Goal: Task Accomplishment & Management: Use online tool/utility

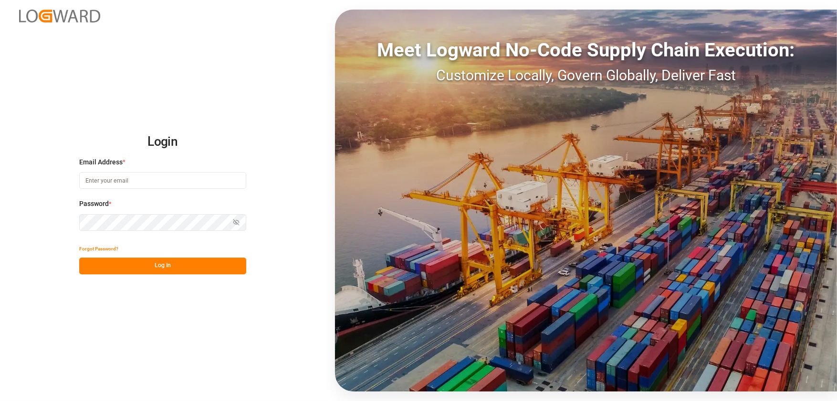
type input "peeast@chrobinson.com"
click at [159, 271] on button "Log In" at bounding box center [162, 265] width 167 height 17
type input "peeast@chrobinson.com"
click at [157, 266] on button "Log In" at bounding box center [162, 265] width 167 height 17
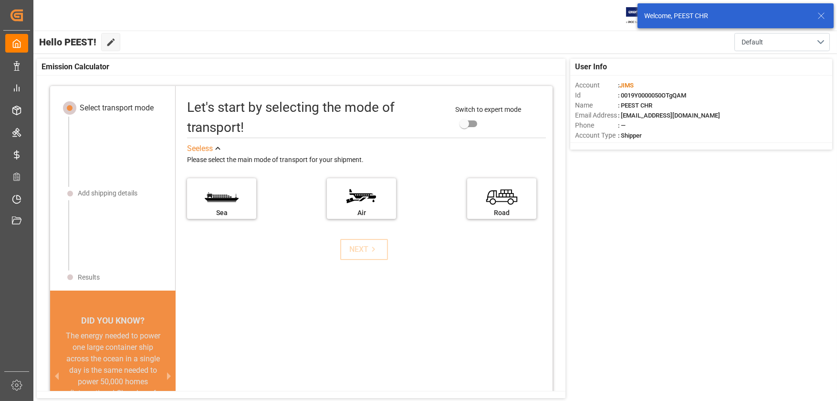
click at [822, 14] on icon at bounding box center [821, 15] width 11 height 11
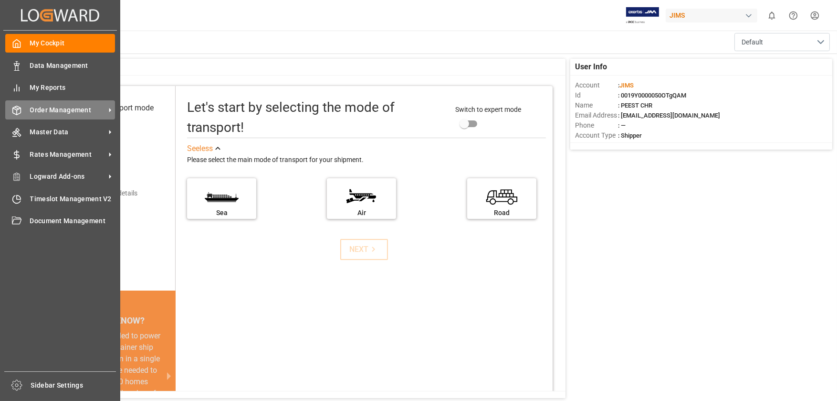
click at [112, 109] on icon at bounding box center [110, 110] width 10 height 10
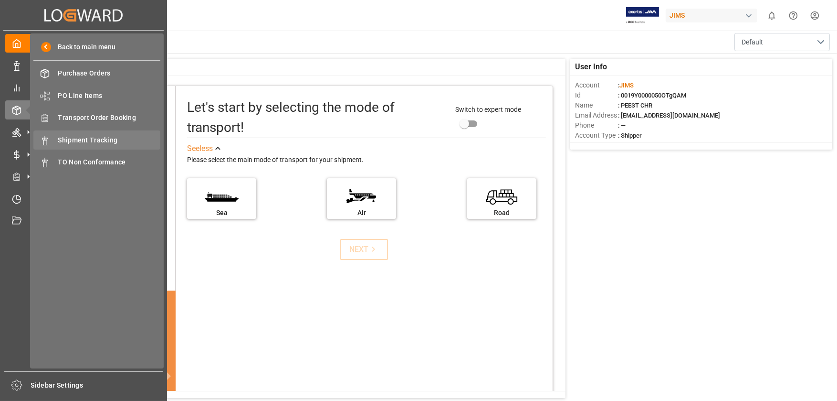
click at [138, 143] on span "Shipment Tracking" at bounding box center [109, 140] width 103 height 10
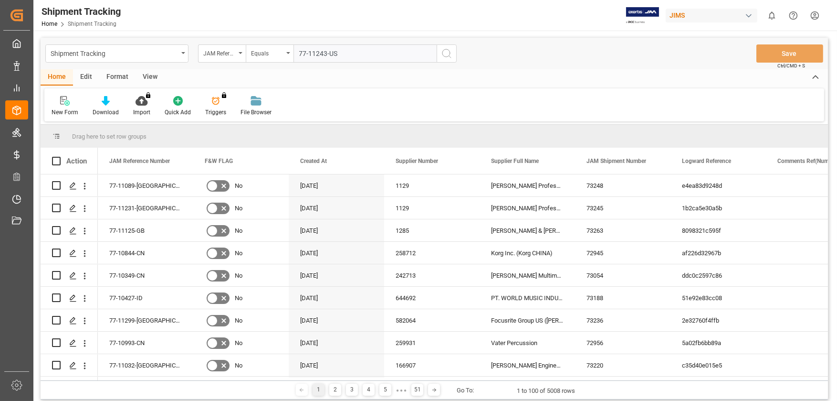
type input "77-11243-US"
click at [445, 56] on icon "search button" at bounding box center [446, 53] width 11 height 11
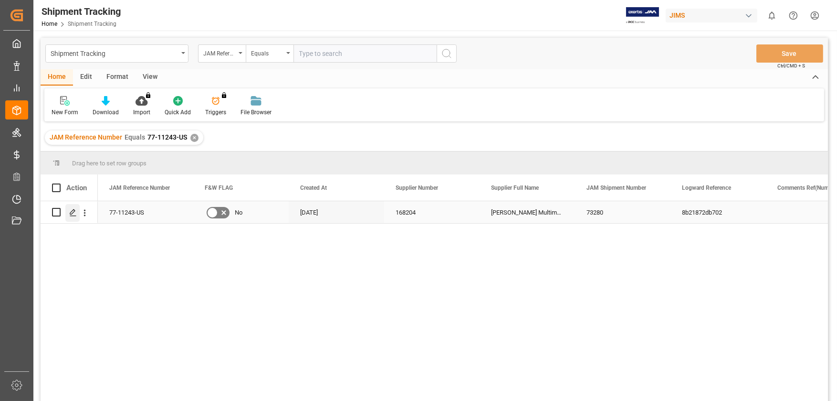
click at [73, 212] on icon "Press SPACE to select this row." at bounding box center [73, 213] width 8 height 8
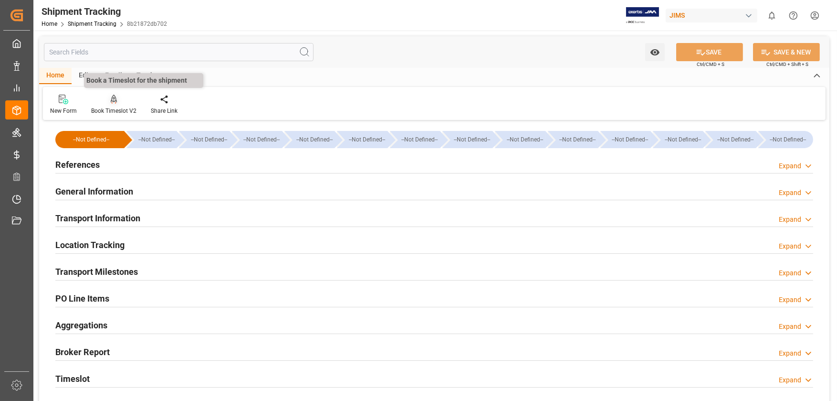
click at [115, 99] on icon at bounding box center [114, 99] width 7 height 8
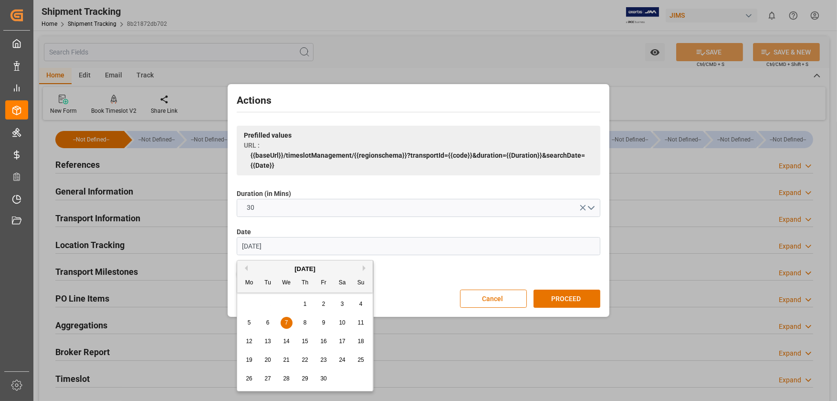
click at [553, 253] on input "[DATE]" at bounding box center [419, 246] width 364 height 18
click at [365, 269] on button "Next Month" at bounding box center [366, 268] width 6 height 6
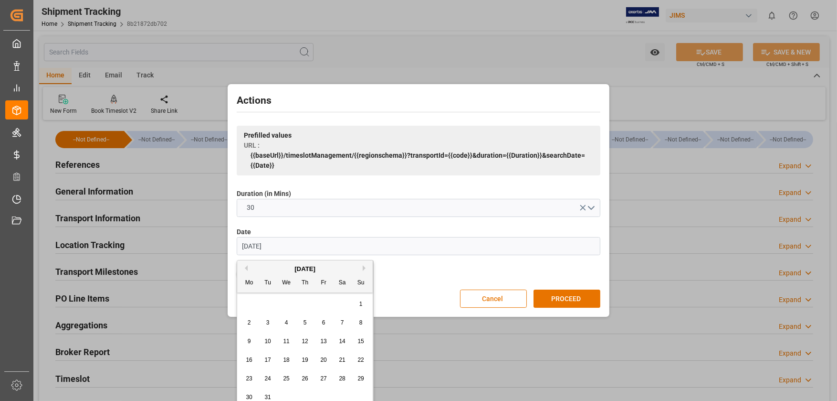
click at [365, 269] on button "Next Month" at bounding box center [366, 268] width 6 height 6
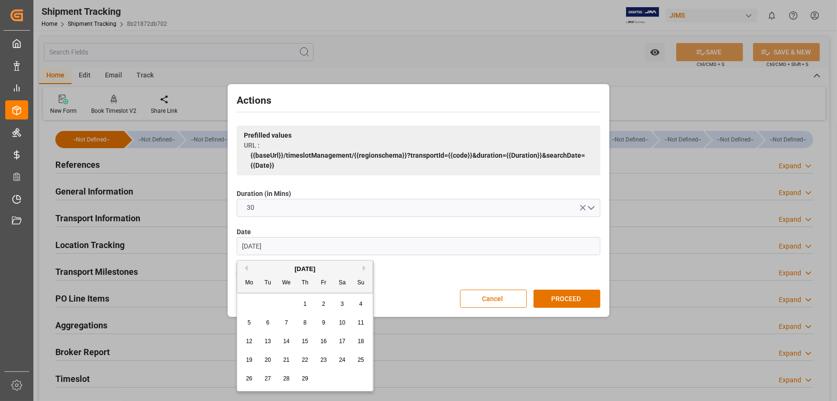
click at [365, 269] on button "Next Month" at bounding box center [366, 268] width 6 height 6
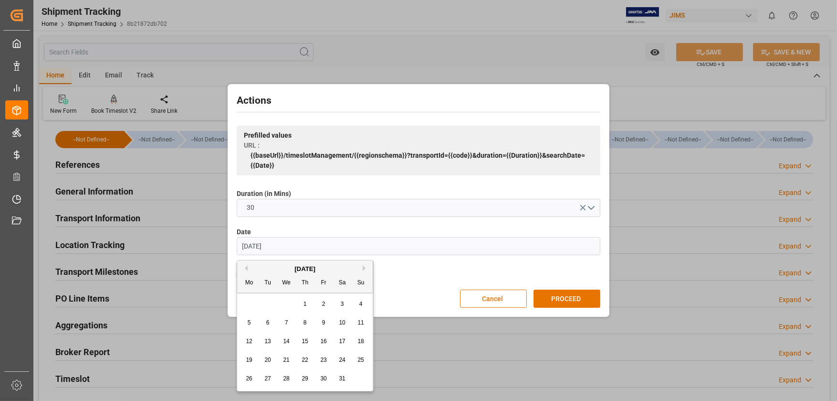
click at [365, 269] on button "Next Month" at bounding box center [366, 268] width 6 height 6
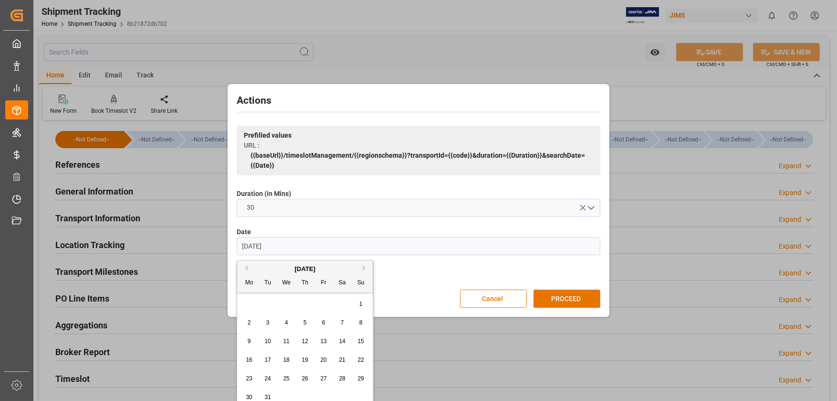
click at [365, 269] on button "Next Month" at bounding box center [366, 268] width 6 height 6
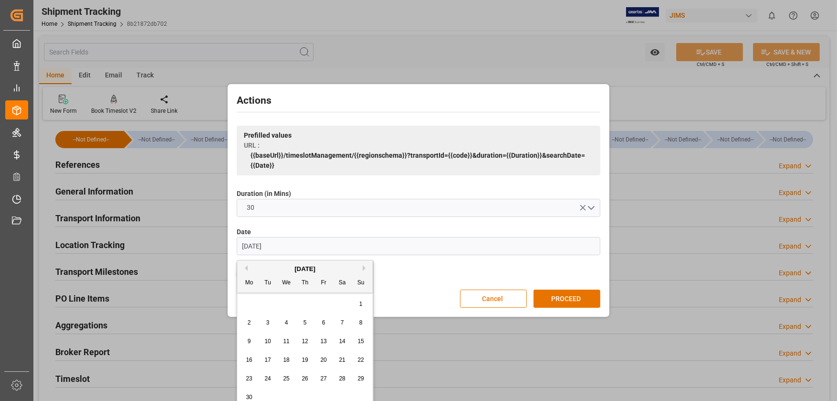
click at [365, 269] on button "Next Month" at bounding box center [366, 268] width 6 height 6
click at [305, 304] on span "2" at bounding box center [305, 303] width 3 height 7
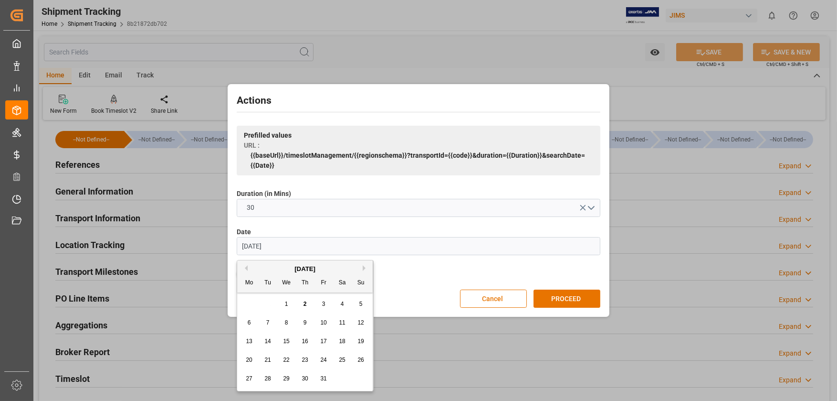
type input "[DATE]"
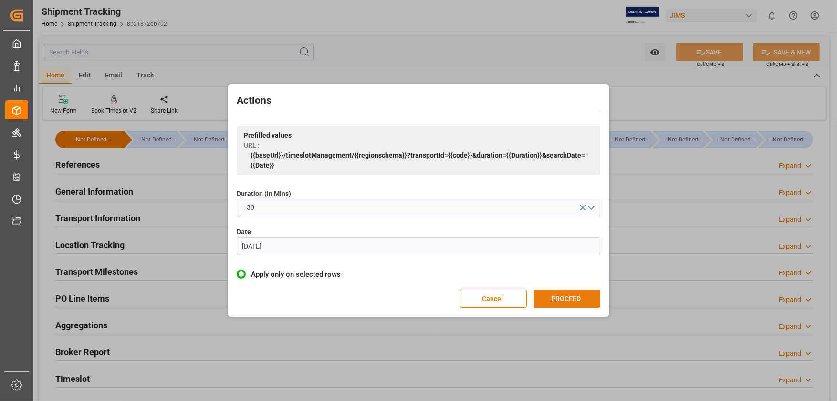
click at [560, 300] on button "PROCEED" at bounding box center [567, 298] width 67 height 18
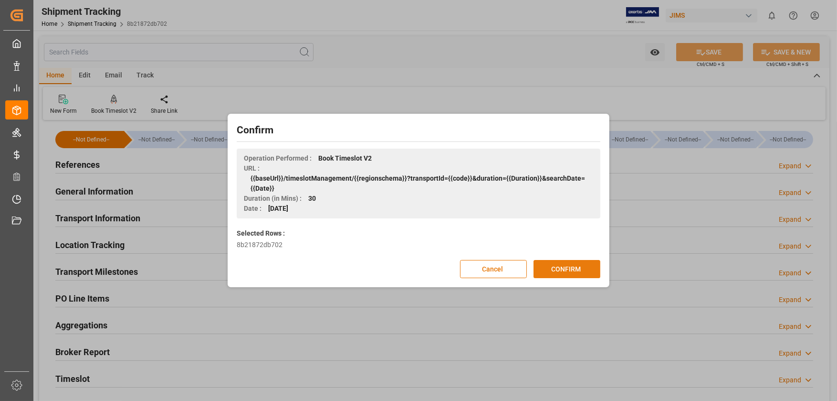
click at [559, 265] on button "CONFIRM" at bounding box center [567, 269] width 67 height 18
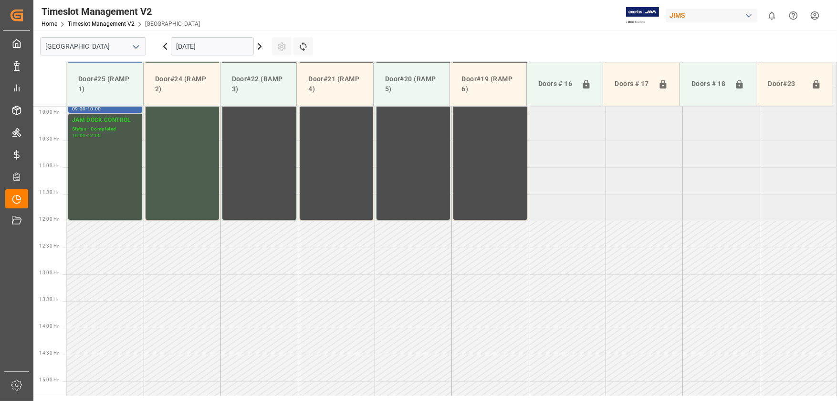
scroll to position [383, 0]
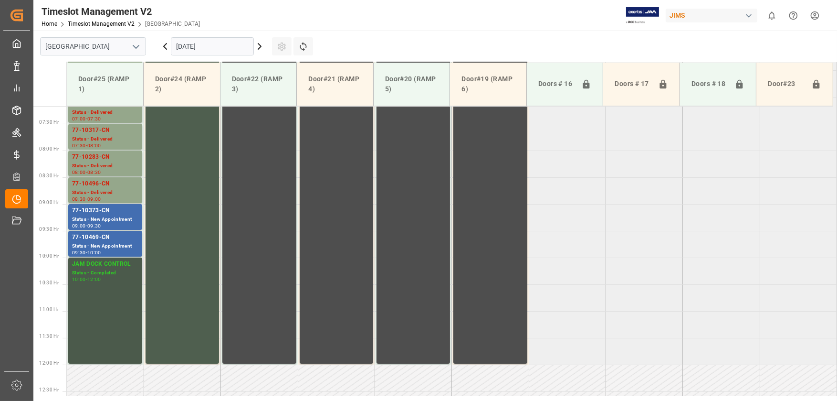
click at [119, 285] on div "JAM DOCK CONTROL Status - Completed 10:00 - 12:00" at bounding box center [105, 310] width 66 height 102
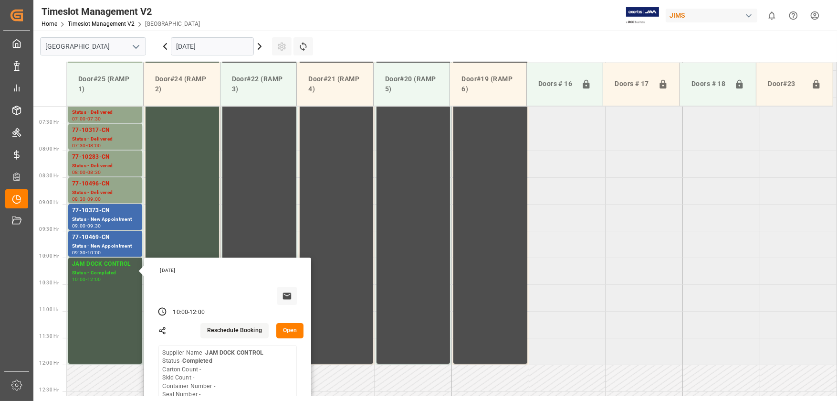
click at [573, 293] on tabel "77-10708-DE Status - Delivered 06:00 - 06:30 JAM DOCK CONTROL Status - Complete…" at bounding box center [452, 365] width 771 height 1284
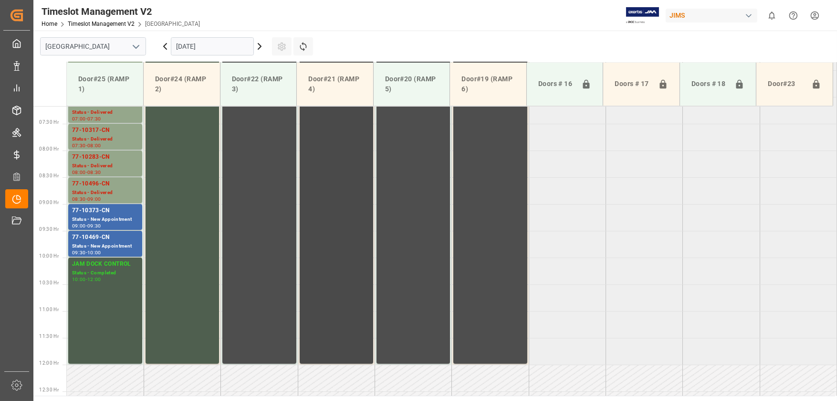
scroll to position [145, 0]
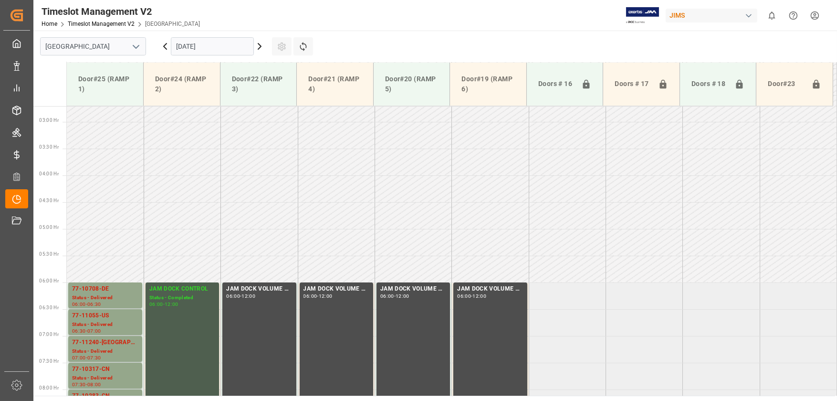
click at [258, 46] on icon at bounding box center [259, 46] width 11 height 11
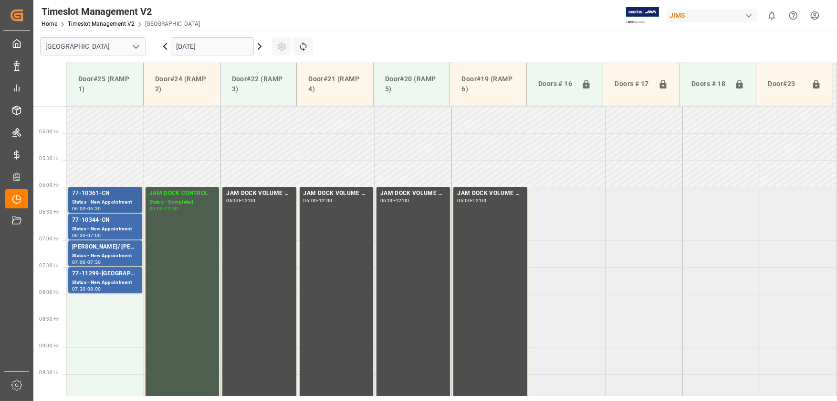
scroll to position [288, 0]
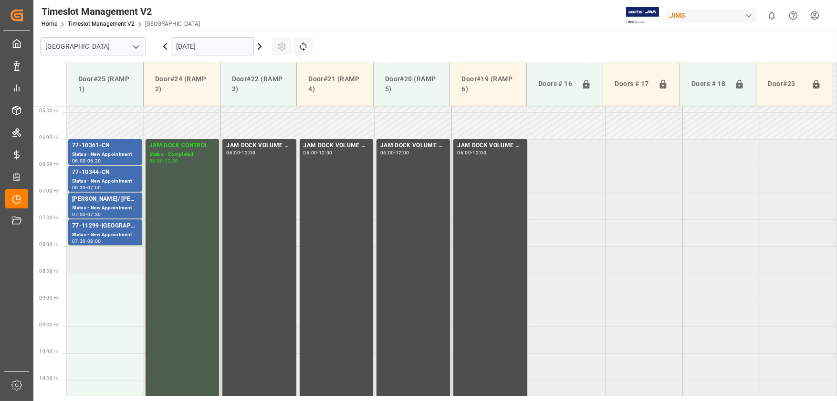
click at [101, 261] on td at bounding box center [105, 259] width 77 height 27
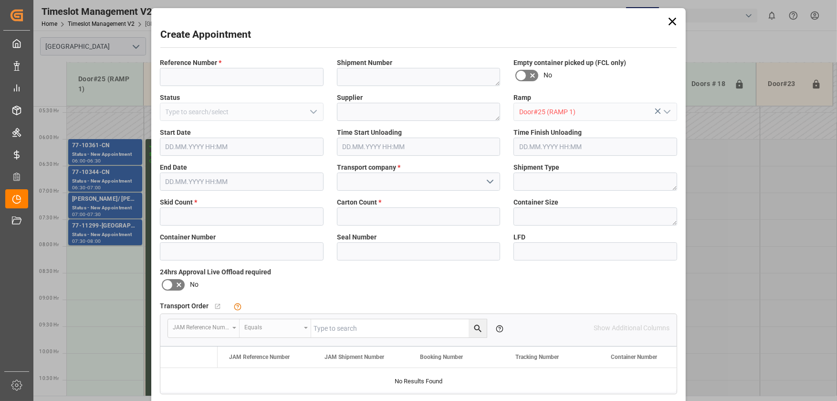
type input "[DATE] 08:00"
type input "[DATE] 08:30"
click at [215, 77] on input at bounding box center [242, 77] width 164 height 18
paste input "77-11243-US"
type input "77-11243-US"
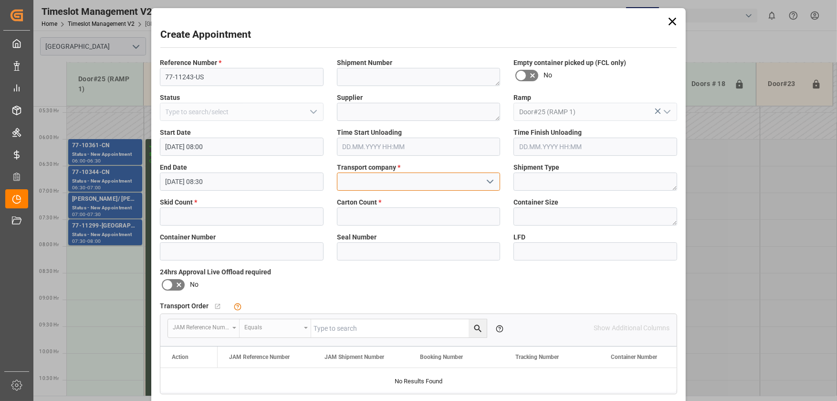
click at [431, 174] on input at bounding box center [419, 181] width 164 height 18
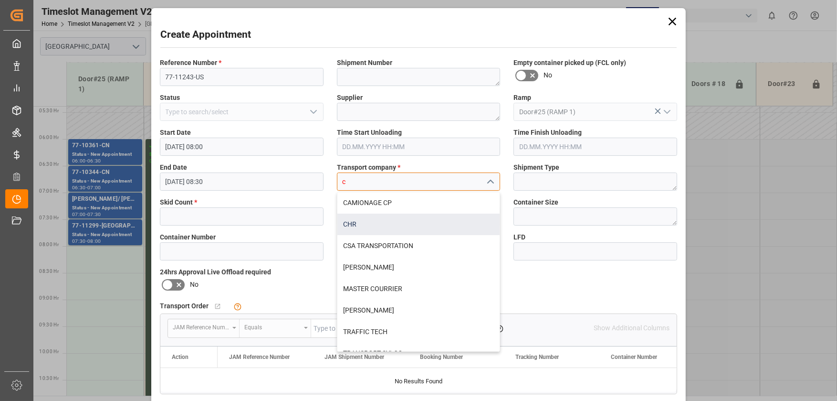
click at [379, 231] on div "CHR" at bounding box center [419, 223] width 163 height 21
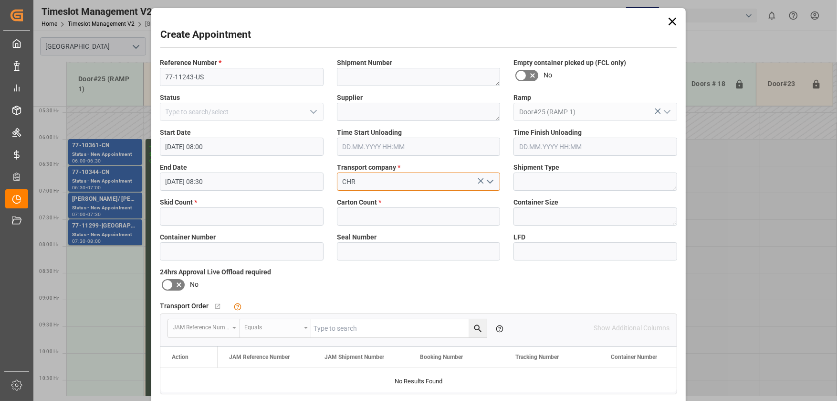
type input "CHR"
click at [380, 214] on input "text" at bounding box center [419, 216] width 164 height 18
type input "494"
drag, startPoint x: 169, startPoint y: 211, endPoint x: 174, endPoint y: 210, distance: 5.1
click at [169, 211] on input "text" at bounding box center [242, 216] width 164 height 18
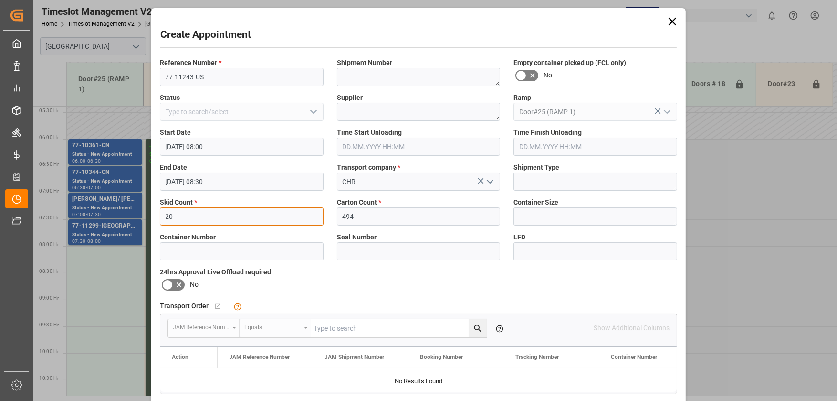
type input "20"
click at [483, 282] on div "Reference Number * 77-11243-US Shipment Number Empty container picked up (FCL o…" at bounding box center [418, 277] width 531 height 447
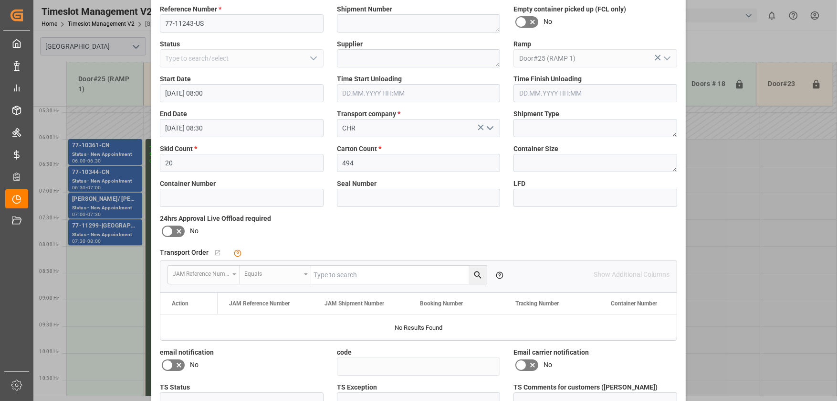
scroll to position [143, 0]
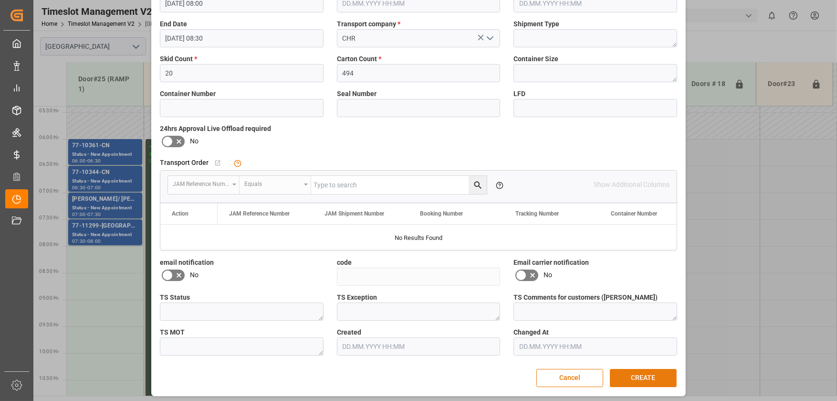
click at [632, 382] on button "CREATE" at bounding box center [643, 378] width 67 height 18
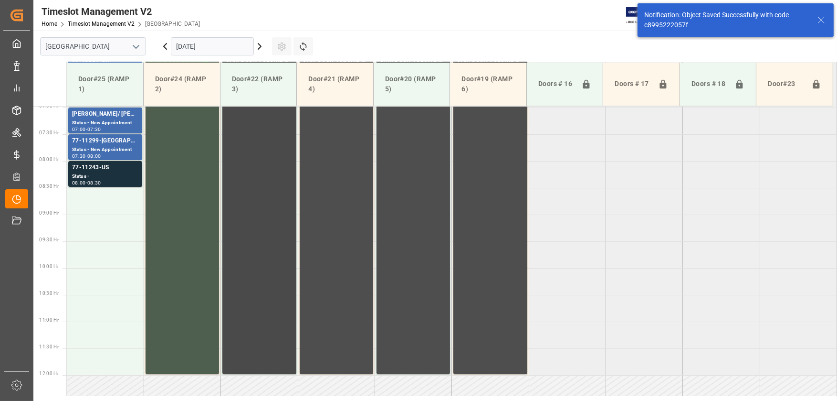
scroll to position [378, 0]
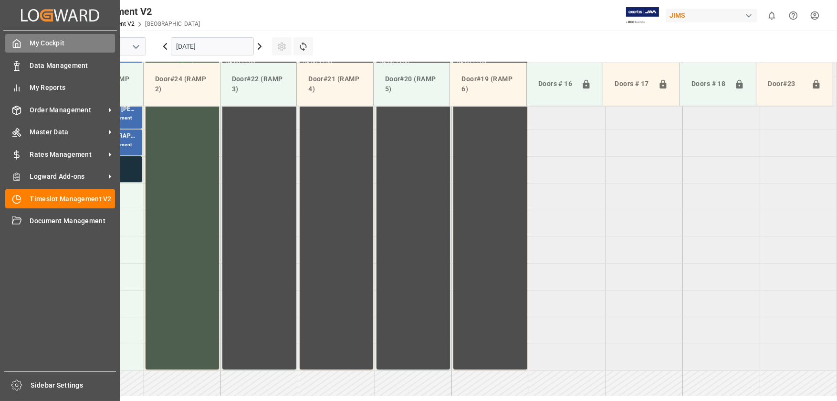
click at [17, 46] on icon at bounding box center [17, 44] width 10 height 10
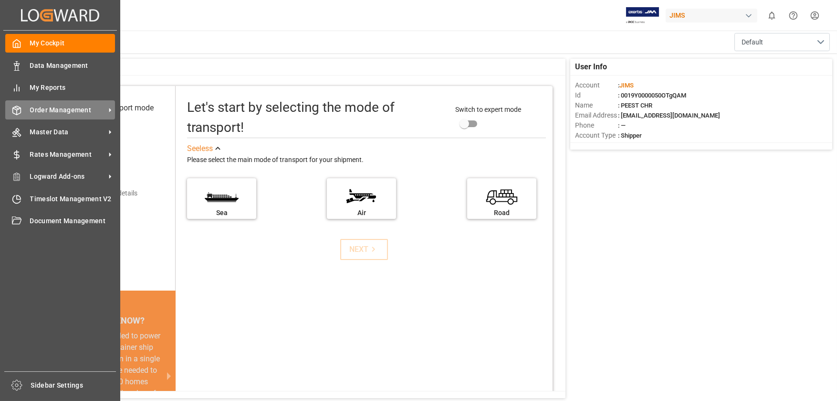
click at [95, 110] on span "Order Management" at bounding box center [67, 110] width 75 height 10
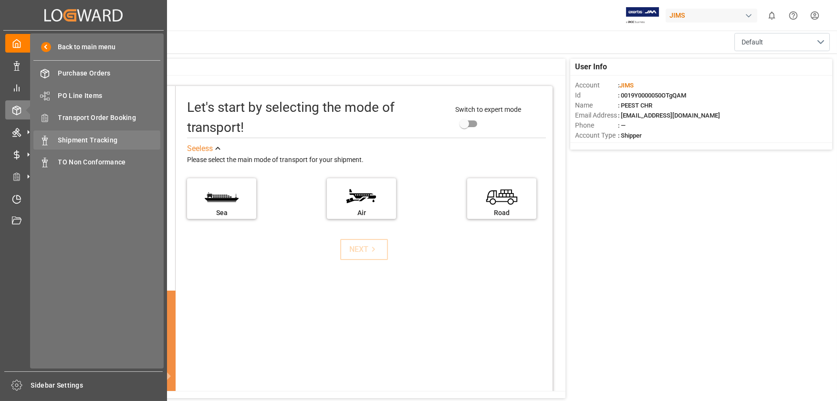
click at [117, 142] on span "Shipment Tracking" at bounding box center [109, 140] width 103 height 10
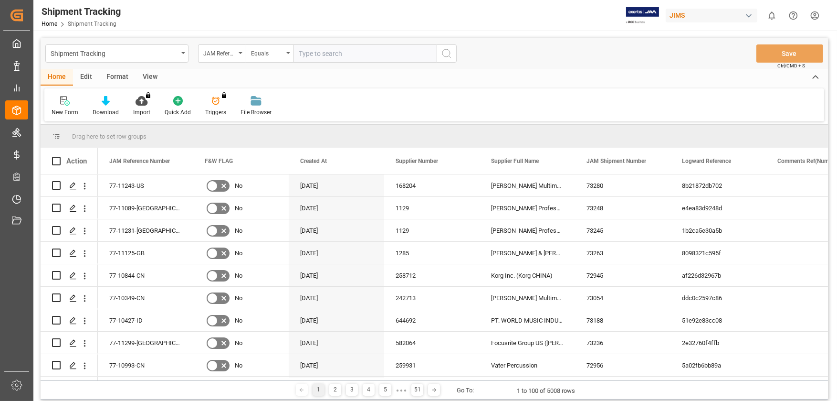
click at [349, 55] on input "text" at bounding box center [365, 53] width 143 height 18
type input "77-11294-[GEOGRAPHIC_DATA]"
click at [445, 48] on icon "search button" at bounding box center [446, 53] width 11 height 11
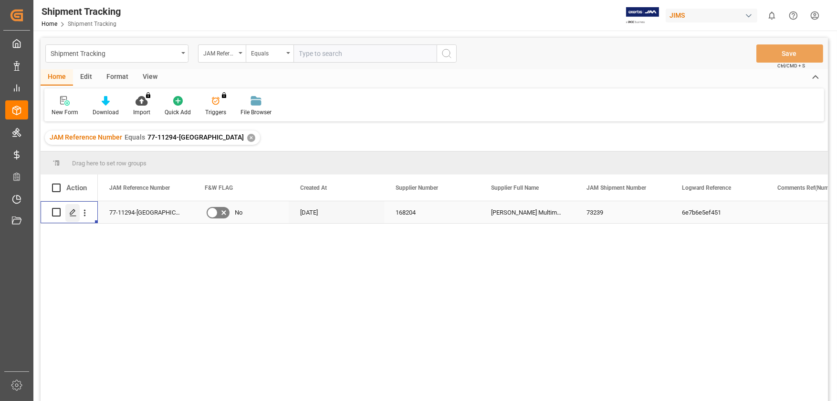
click at [71, 211] on icon "Press SPACE to select this row." at bounding box center [73, 213] width 8 height 8
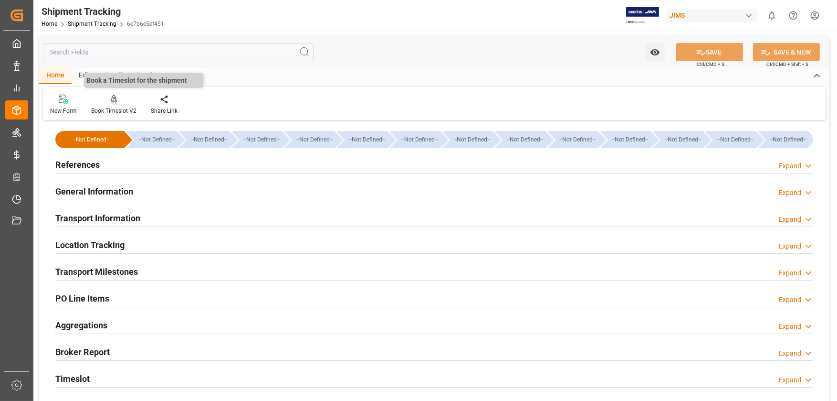
click at [122, 102] on div at bounding box center [113, 99] width 45 height 10
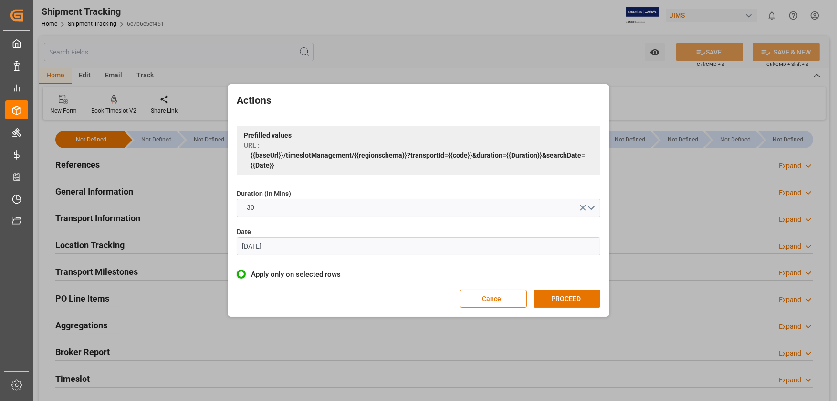
click at [580, 249] on input "[DATE]" at bounding box center [419, 246] width 364 height 18
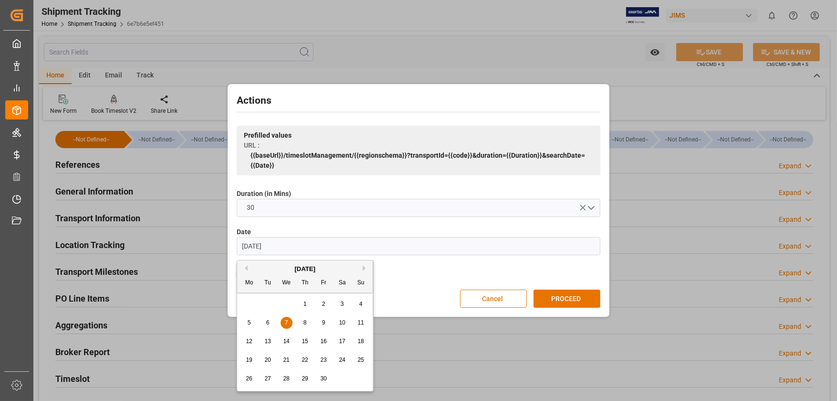
click at [289, 242] on input "[DATE]" at bounding box center [419, 246] width 364 height 18
click at [321, 302] on div "3" at bounding box center [324, 303] width 12 height 11
type input "[DATE]"
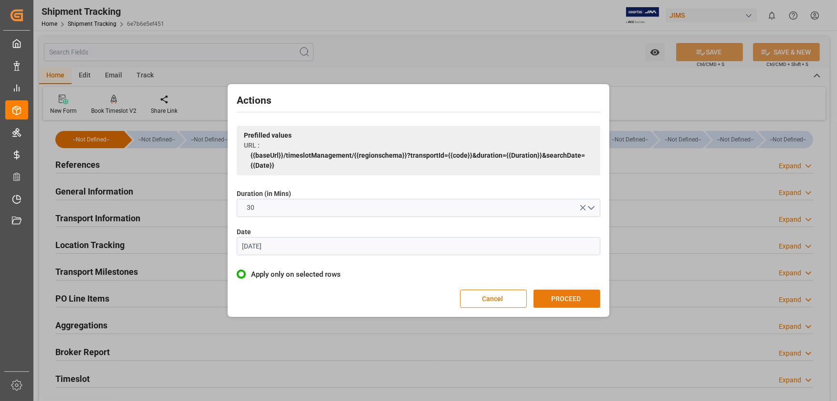
click at [580, 305] on button "PROCEED" at bounding box center [567, 298] width 67 height 18
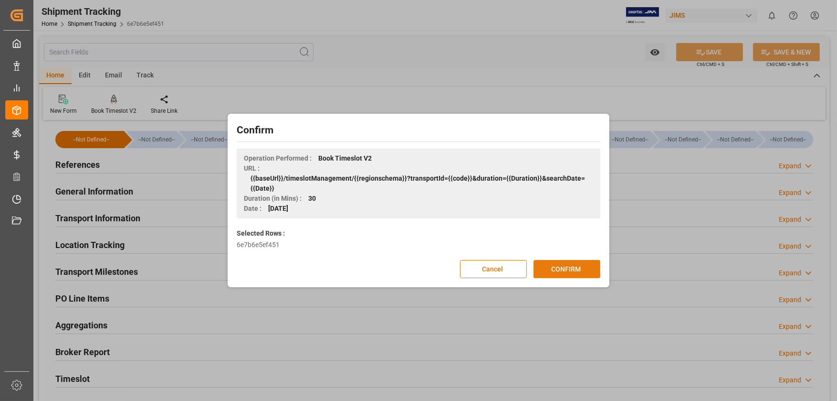
click at [578, 264] on button "CONFIRM" at bounding box center [567, 269] width 67 height 18
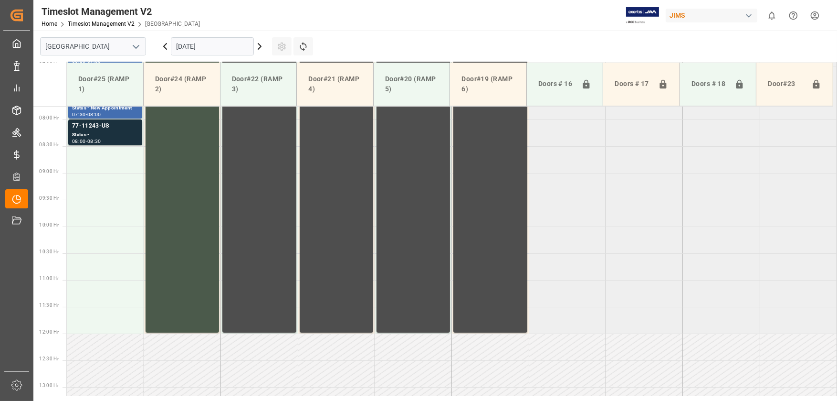
scroll to position [431, 0]
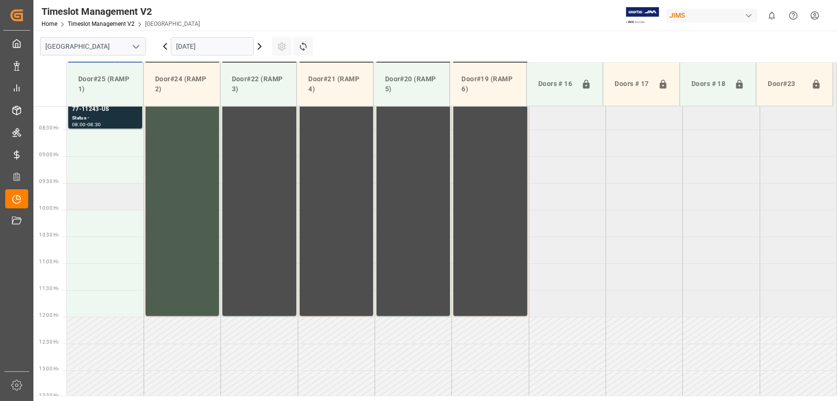
click at [99, 194] on td at bounding box center [105, 196] width 77 height 27
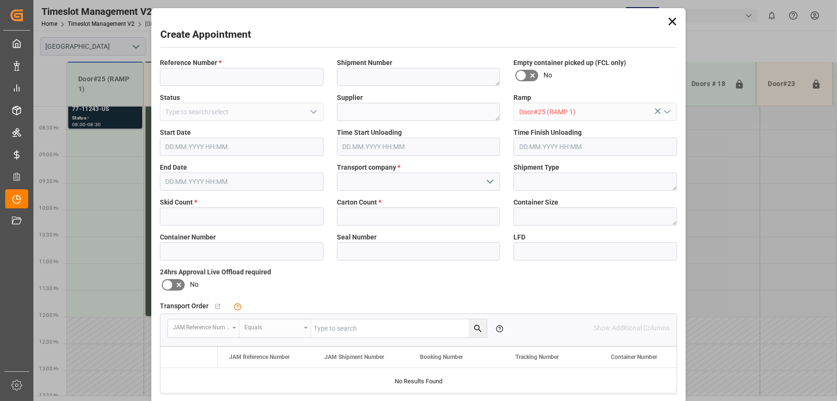
type input "03.10.2025 09:30"
type input "03.10.2025 10:00"
drag, startPoint x: 198, startPoint y: 69, endPoint x: 232, endPoint y: 58, distance: 35.9
click at [198, 69] on input at bounding box center [242, 77] width 164 height 18
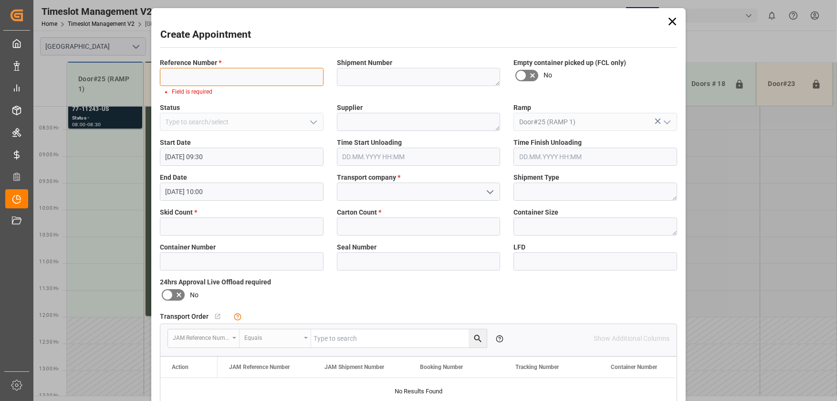
click at [201, 81] on input at bounding box center [242, 77] width 164 height 18
paste input "77-11294-[GEOGRAPHIC_DATA]"
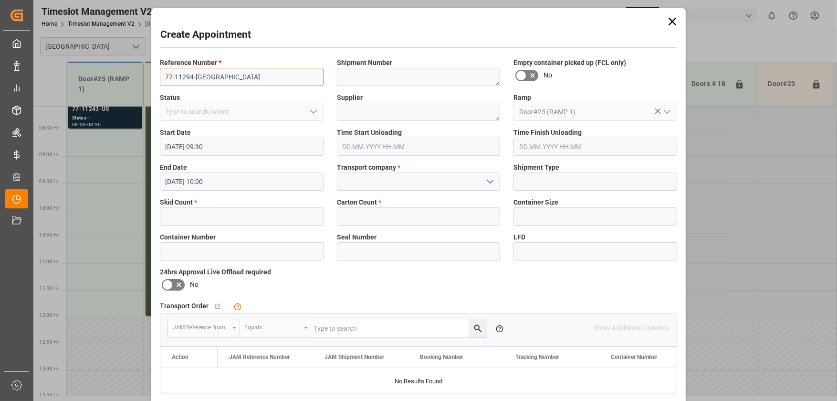
type input "77-11294-[GEOGRAPHIC_DATA]"
drag, startPoint x: 188, startPoint y: 215, endPoint x: 203, endPoint y: 206, distance: 18.0
click at [188, 215] on input "text" at bounding box center [242, 216] width 164 height 18
type input "14"
type input "250"
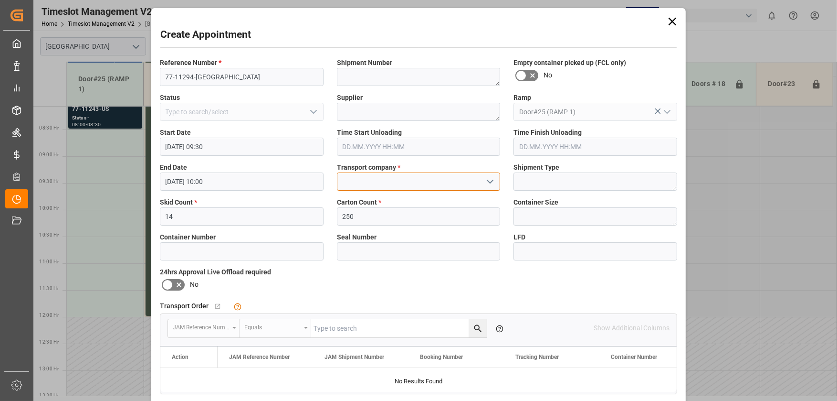
click at [442, 181] on input at bounding box center [419, 181] width 164 height 18
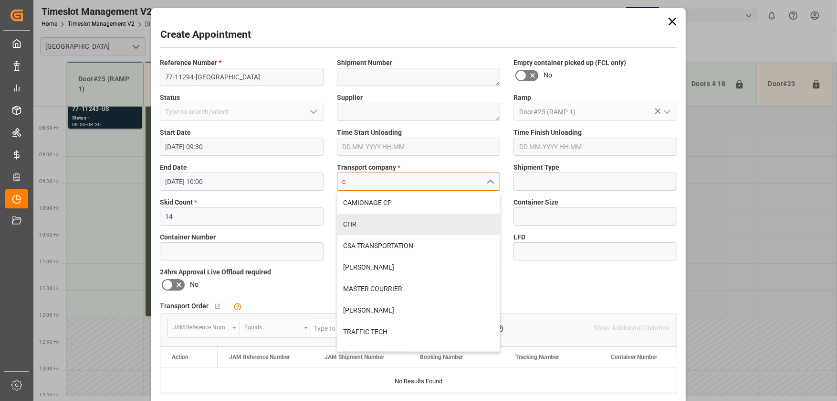
click at [432, 217] on div "CHR" at bounding box center [419, 223] width 163 height 21
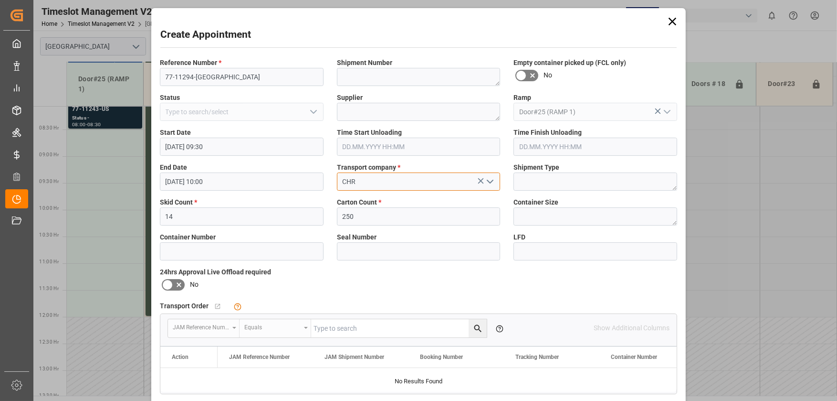
type input "CHR"
click at [612, 276] on div "Reference Number * 77-11294-US Shipment Number Empty container picked up (FCL o…" at bounding box center [418, 277] width 531 height 447
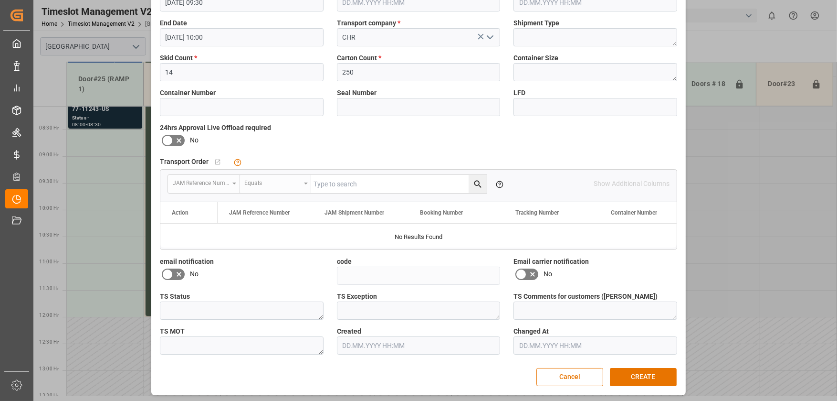
scroll to position [145, 0]
click at [657, 377] on button "CREATE" at bounding box center [643, 376] width 67 height 18
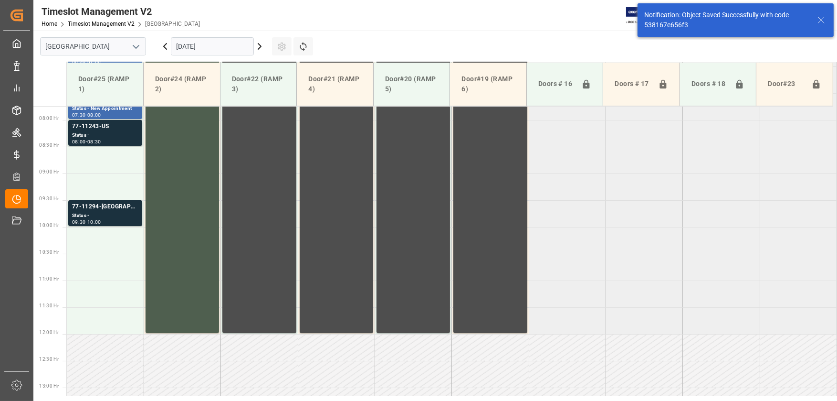
scroll to position [431, 0]
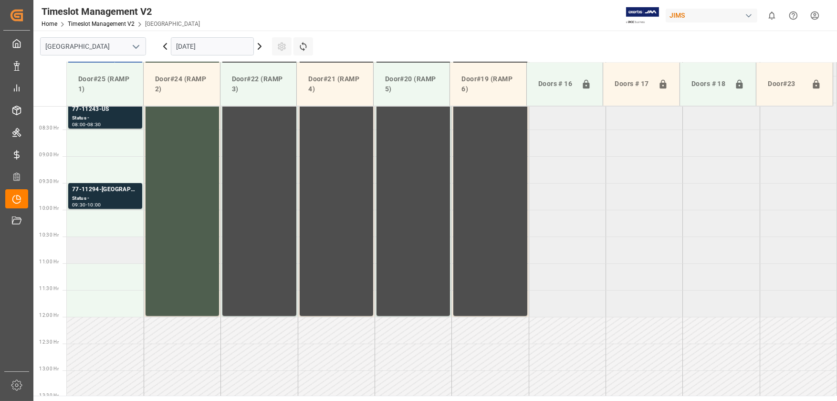
click at [96, 258] on td at bounding box center [105, 249] width 77 height 27
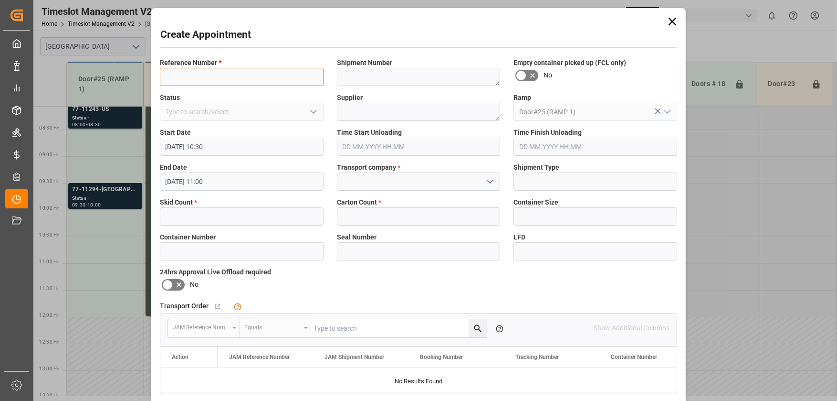
click at [247, 74] on input at bounding box center [242, 77] width 164 height 18
paste input "77-11293-US"
type input "77-11293-US"
click at [206, 219] on input "text" at bounding box center [242, 216] width 164 height 18
type input "20"
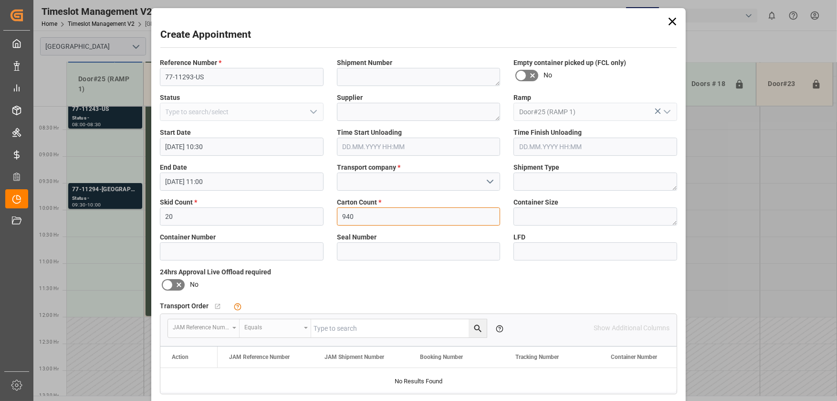
type input "940"
click at [376, 184] on input at bounding box center [419, 181] width 164 height 18
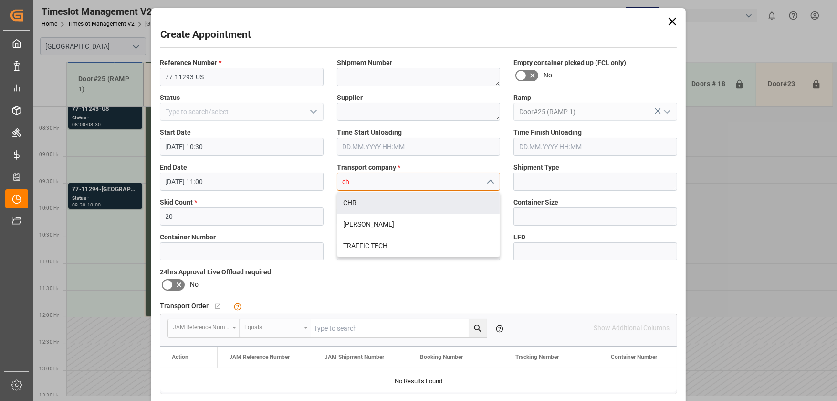
drag, startPoint x: 414, startPoint y: 207, endPoint x: 549, endPoint y: 253, distance: 142.7
click at [414, 207] on div "CHR" at bounding box center [419, 202] width 163 height 21
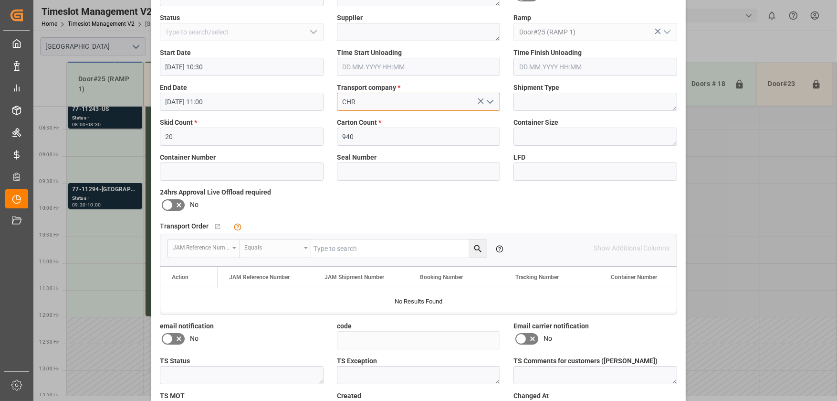
scroll to position [145, 0]
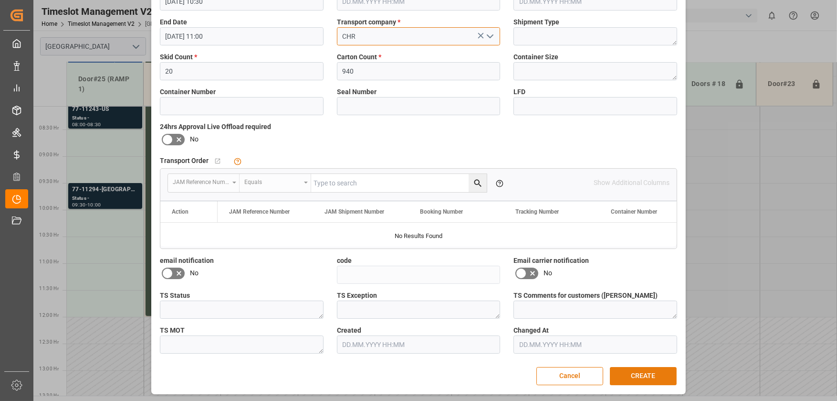
type input "CHR"
click at [640, 374] on button "CREATE" at bounding box center [643, 376] width 67 height 18
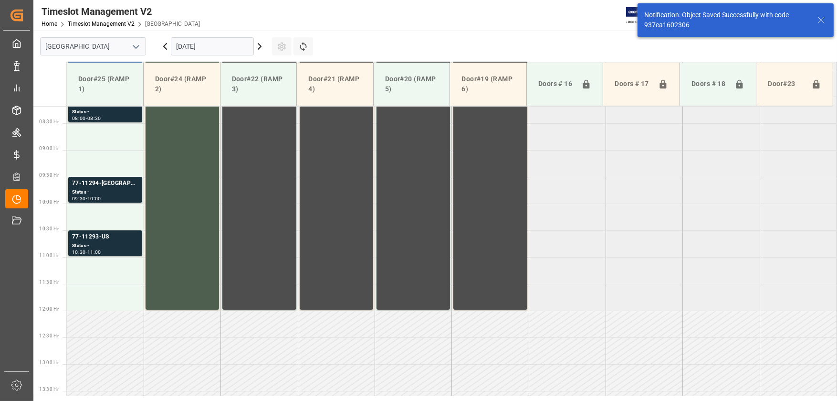
scroll to position [485, 0]
